Goal: Task Accomplishment & Management: Manage account settings

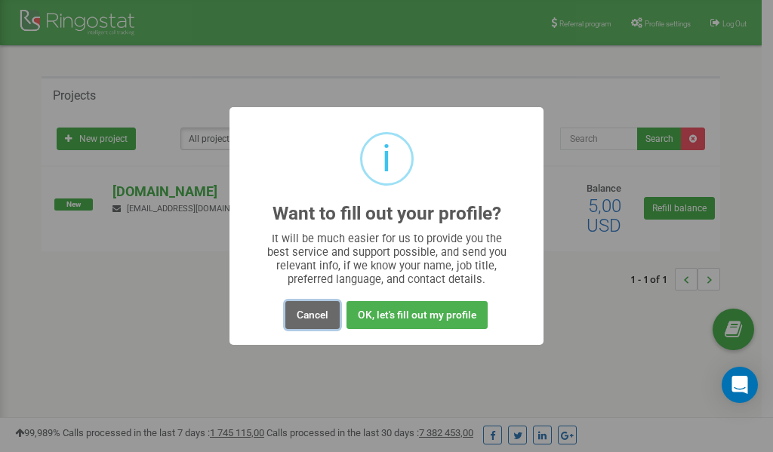
click at [317, 313] on button "Cancel" at bounding box center [312, 315] width 54 height 28
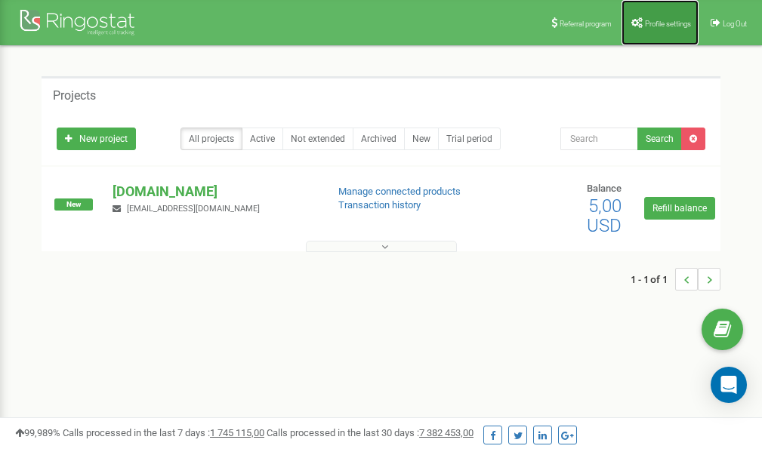
click at [650, 20] on span "Profile settings" at bounding box center [668, 24] width 46 height 8
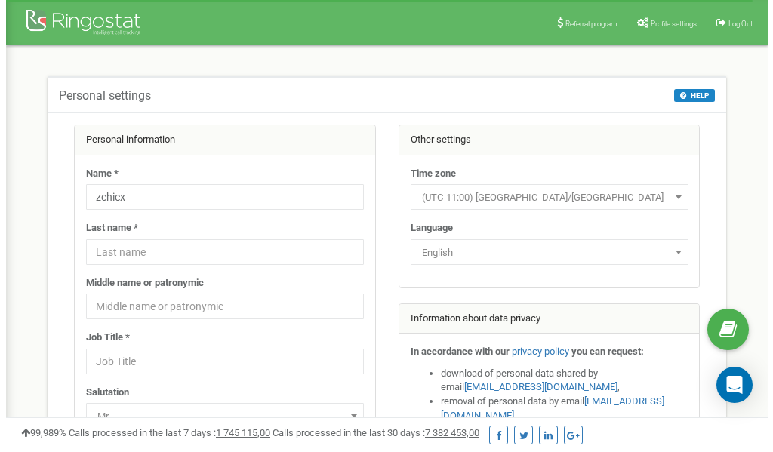
scroll to position [75, 0]
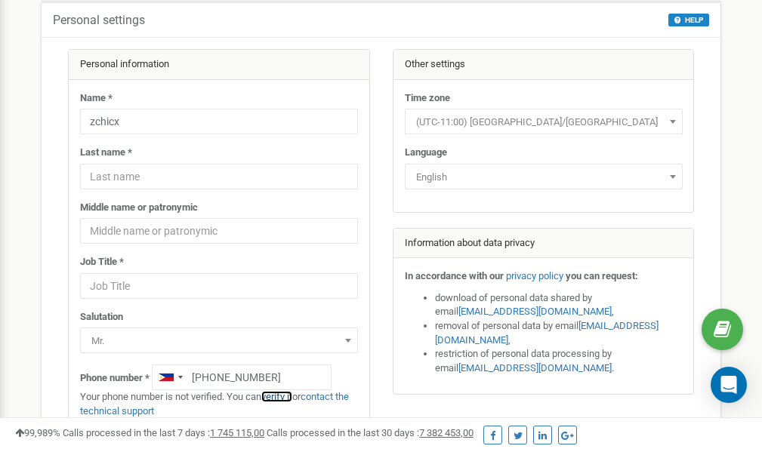
click at [282, 396] on link "verify it" at bounding box center [276, 396] width 31 height 11
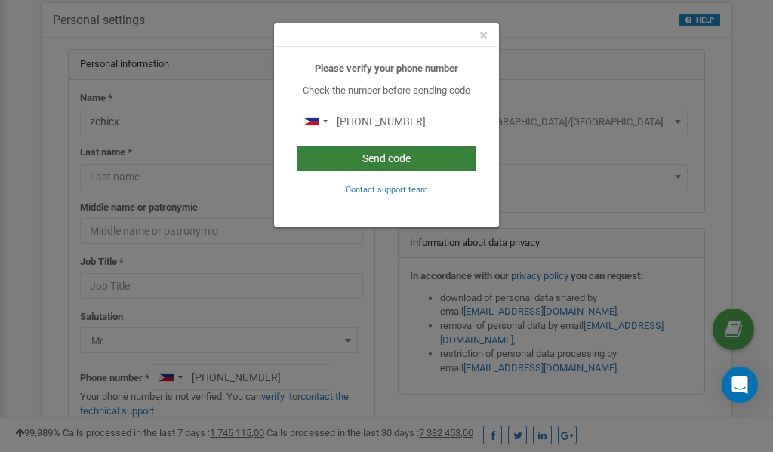
click at [417, 157] on button "Send code" at bounding box center [387, 159] width 180 height 26
